Goal: Find specific page/section: Find specific page/section

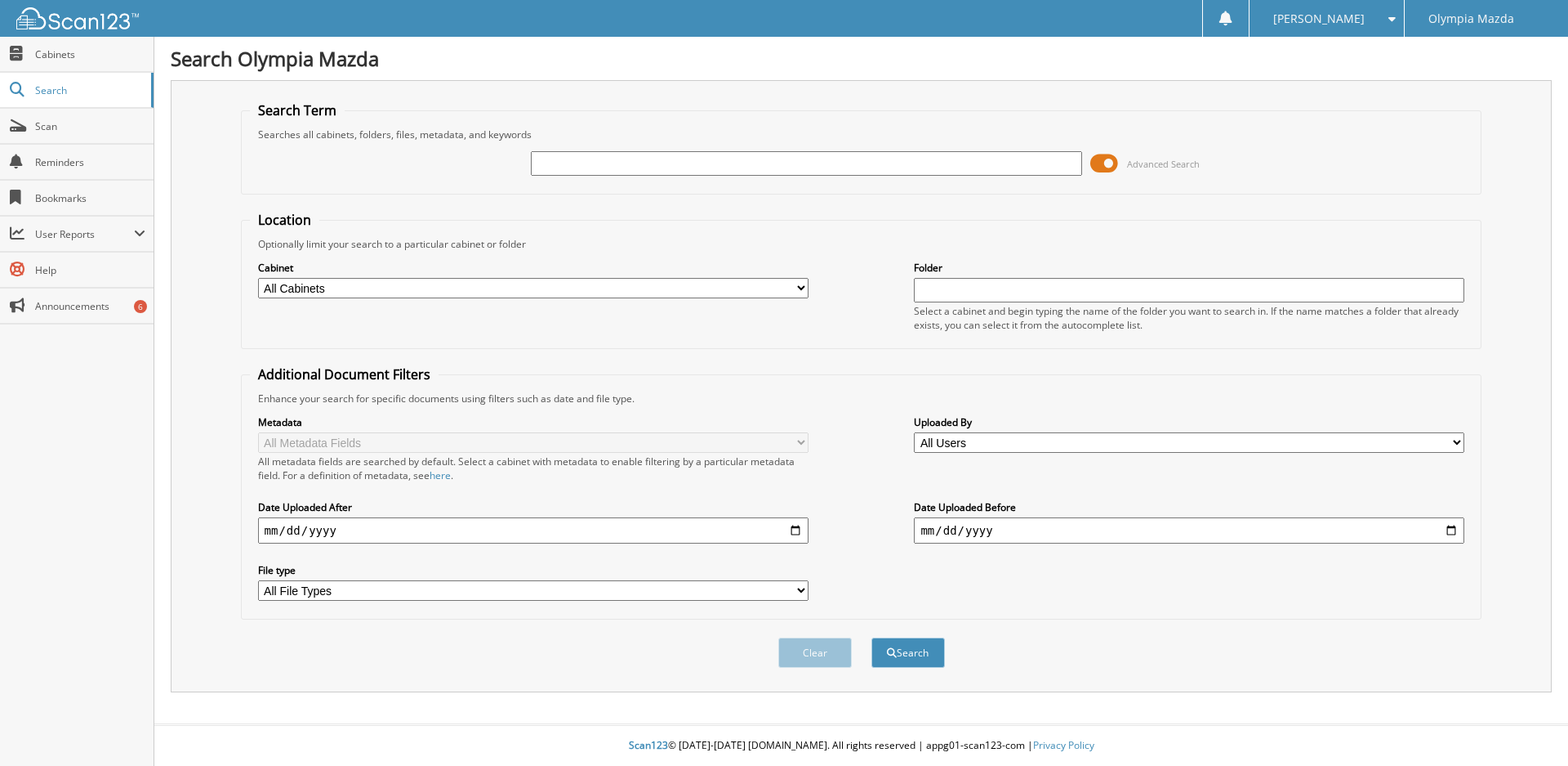
click at [1108, 163] on span at bounding box center [1104, 163] width 28 height 25
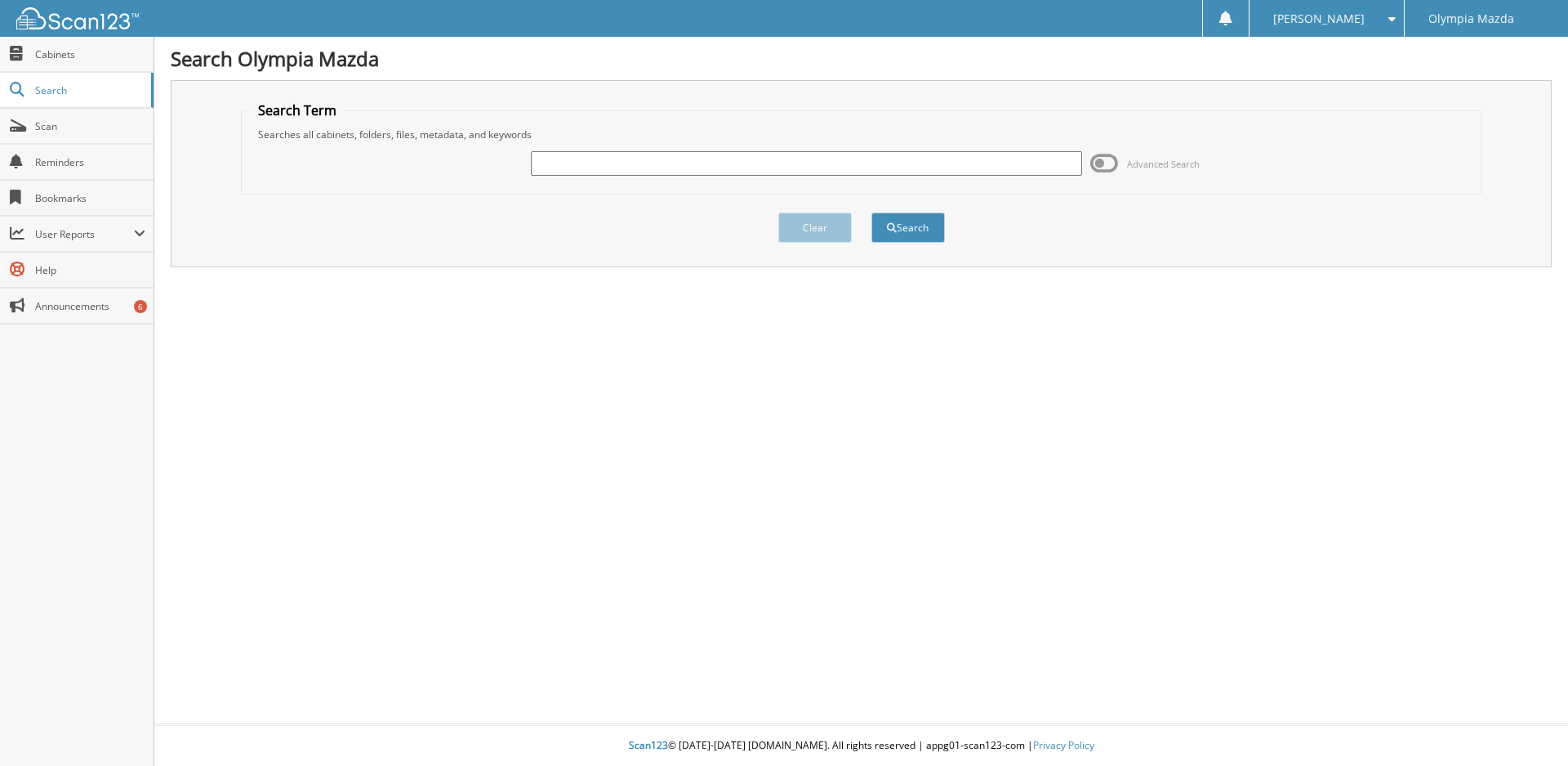
click at [912, 168] on input "text" at bounding box center [806, 163] width 551 height 25
click at [743, 42] on div "Search Olympia Mazda Search Term Searches all cabinets, folders, files, metadat…" at bounding box center [861, 383] width 1414 height 766
drag, startPoint x: 834, startPoint y: 135, endPoint x: 829, endPoint y: 152, distance: 17.7
click at [831, 145] on fieldset "Search Term Searches all cabinets, folders, files, metadata, and keywords Advan…" at bounding box center [862, 147] width 1242 height 93
click at [827, 160] on input "text" at bounding box center [806, 163] width 551 height 25
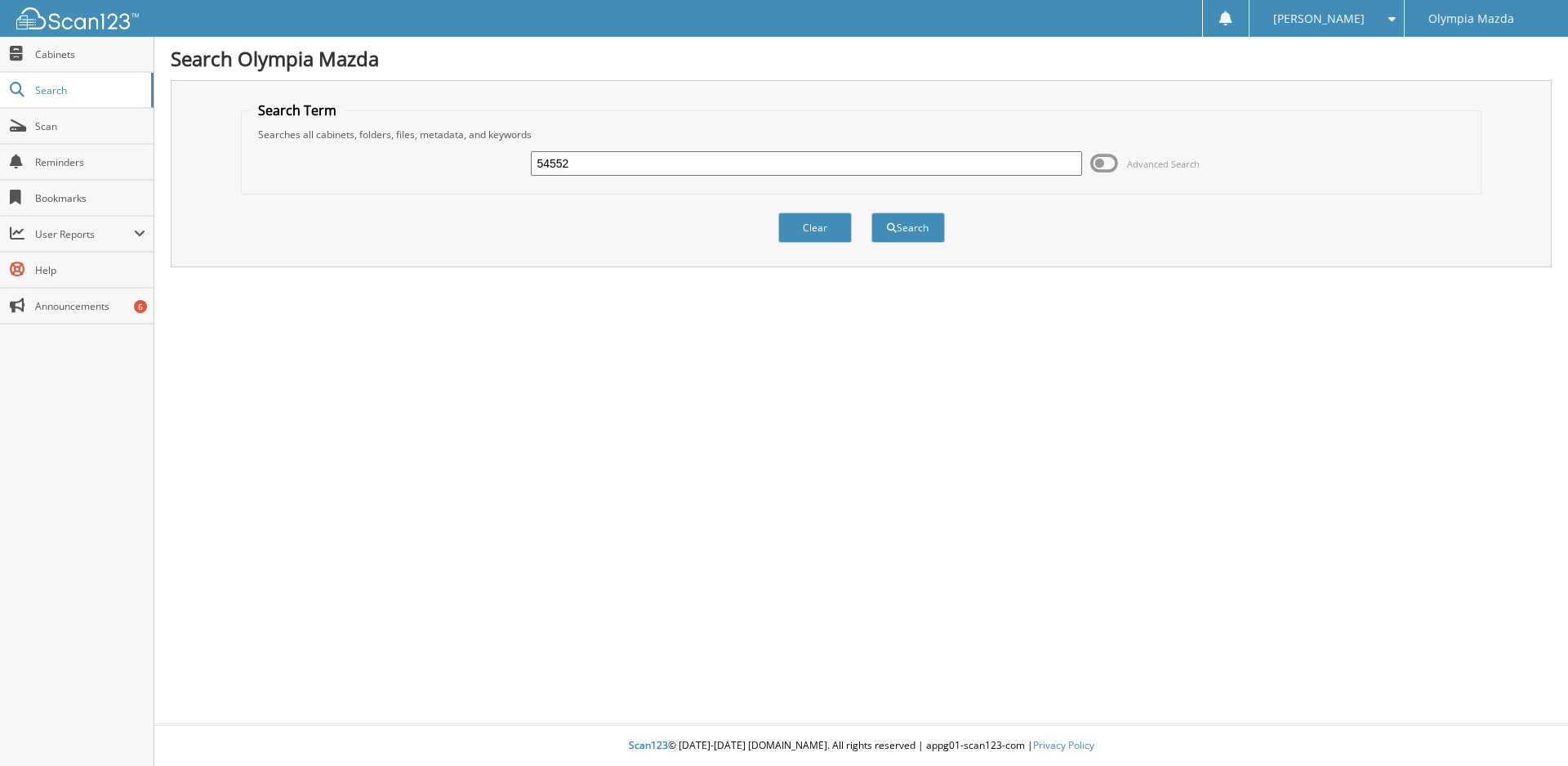
type input "54552"
click at [872, 212] on button "Search" at bounding box center [909, 227] width 74 height 30
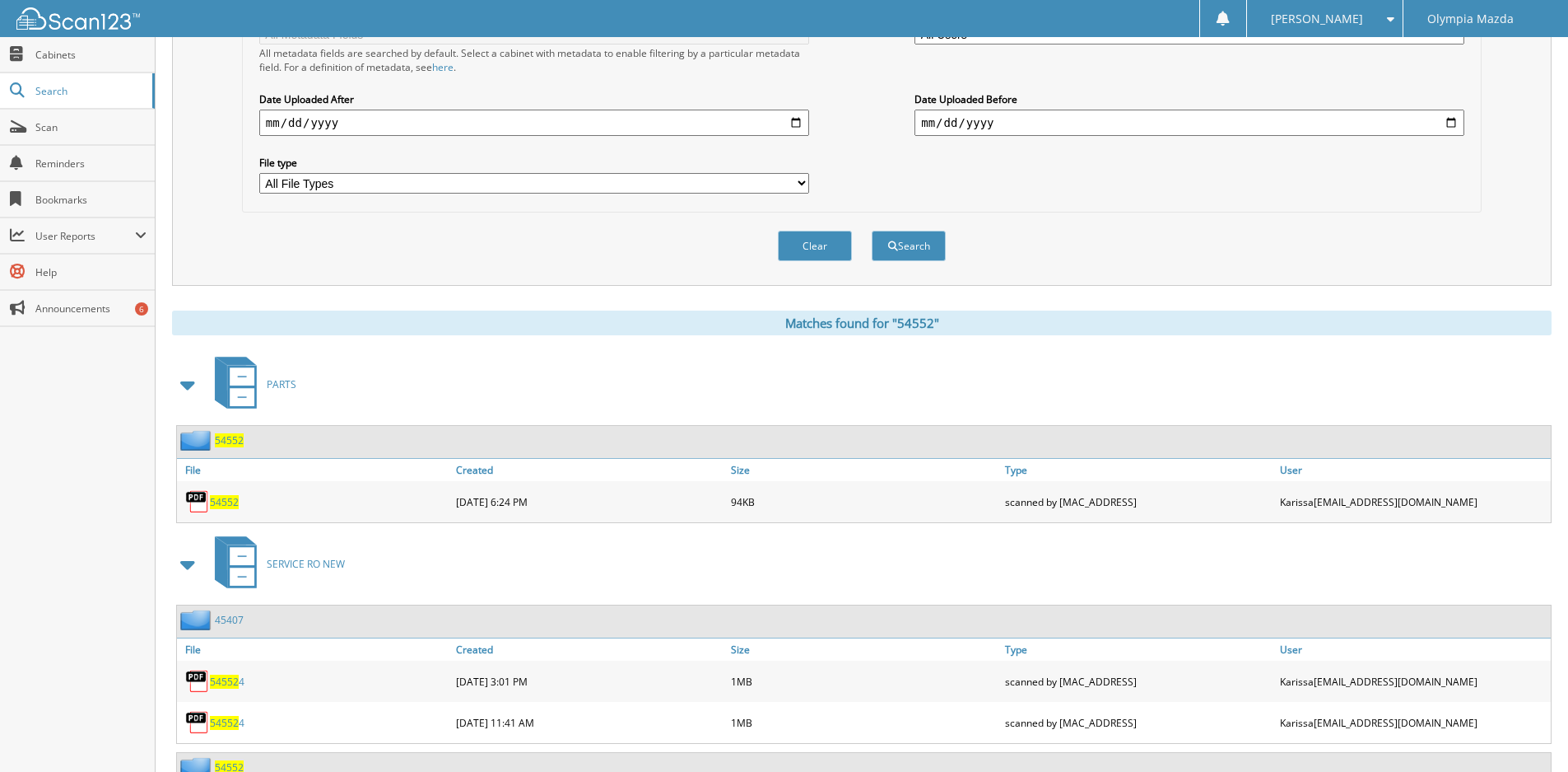
scroll to position [476, 0]
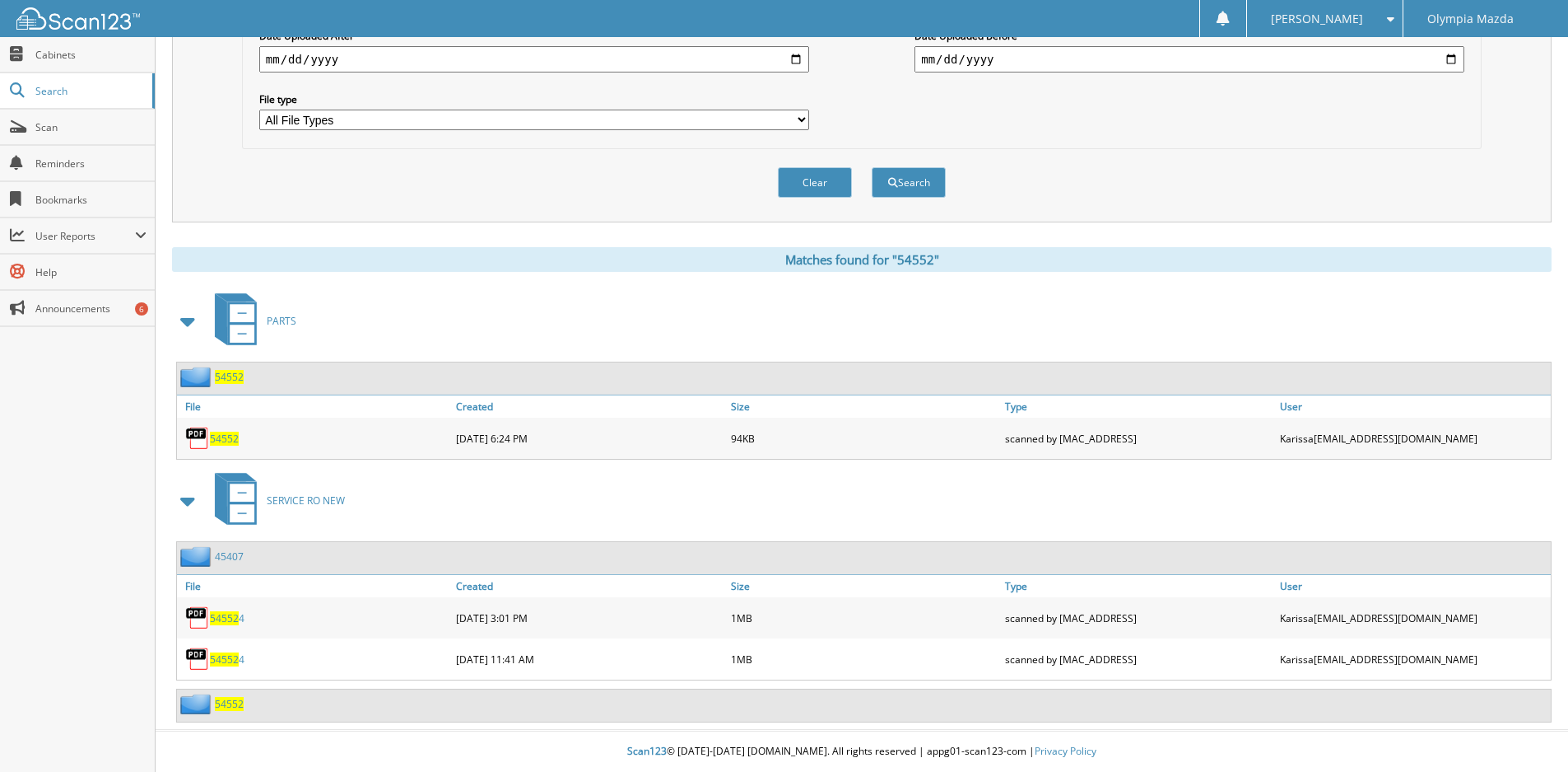
click at [232, 703] on span "54552" at bounding box center [229, 704] width 29 height 14
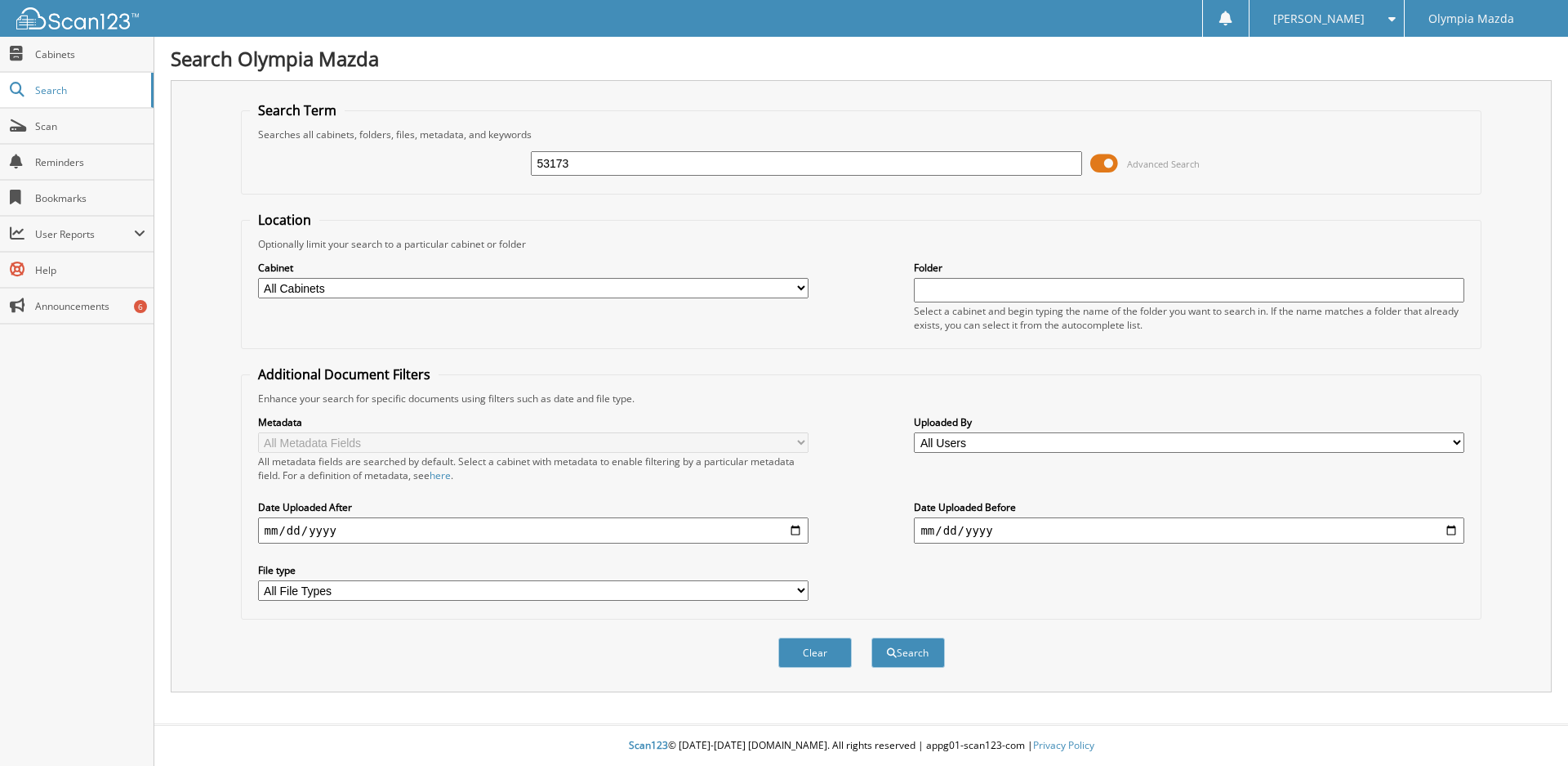
type input "53173"
click at [872, 637] on button "Search" at bounding box center [909, 652] width 74 height 30
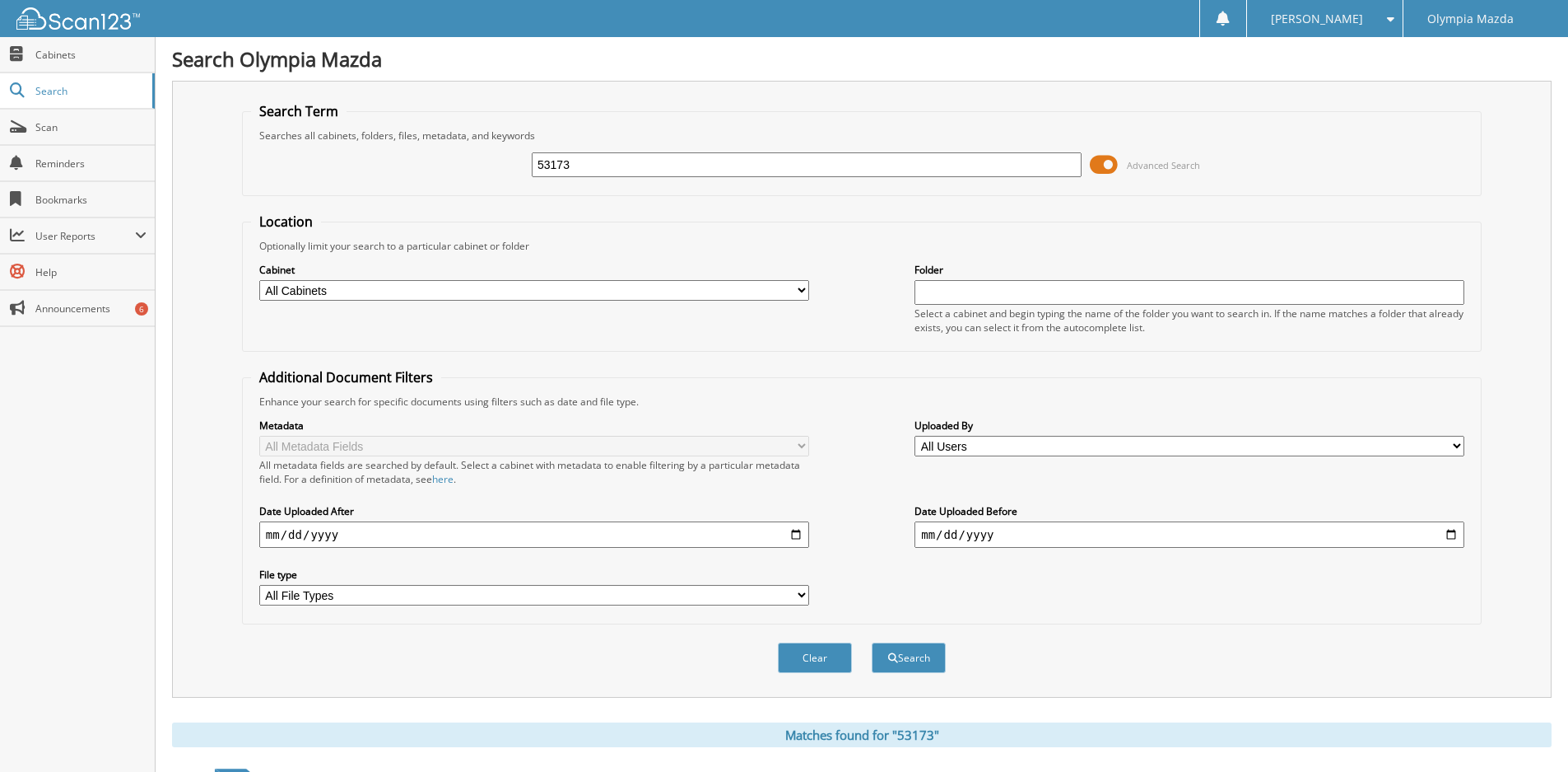
scroll to position [329, 0]
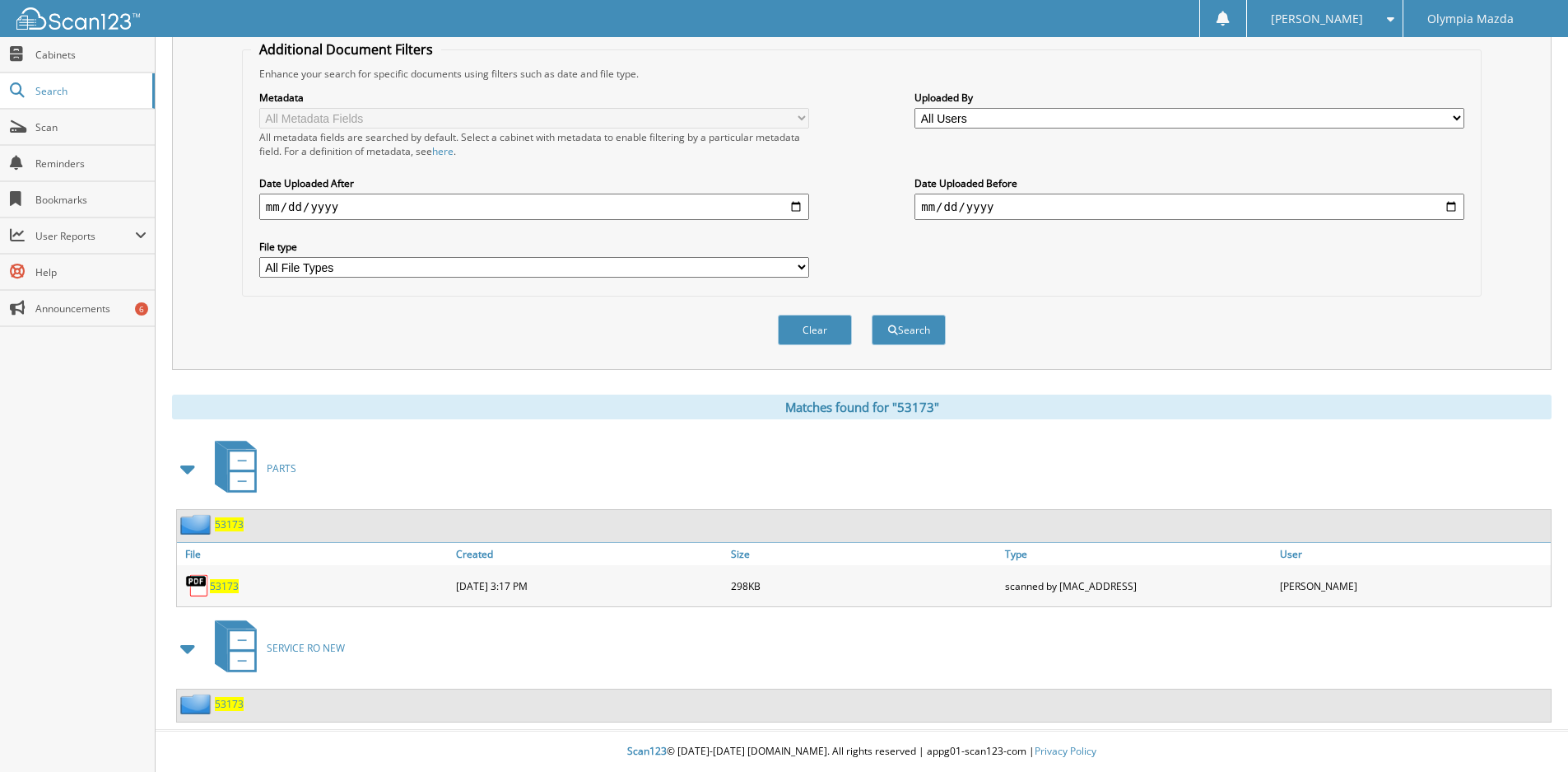
click at [209, 695] on img at bounding box center [197, 703] width 34 height 20
click at [224, 704] on span "53173" at bounding box center [229, 704] width 29 height 14
